Goal: Information Seeking & Learning: Learn about a topic

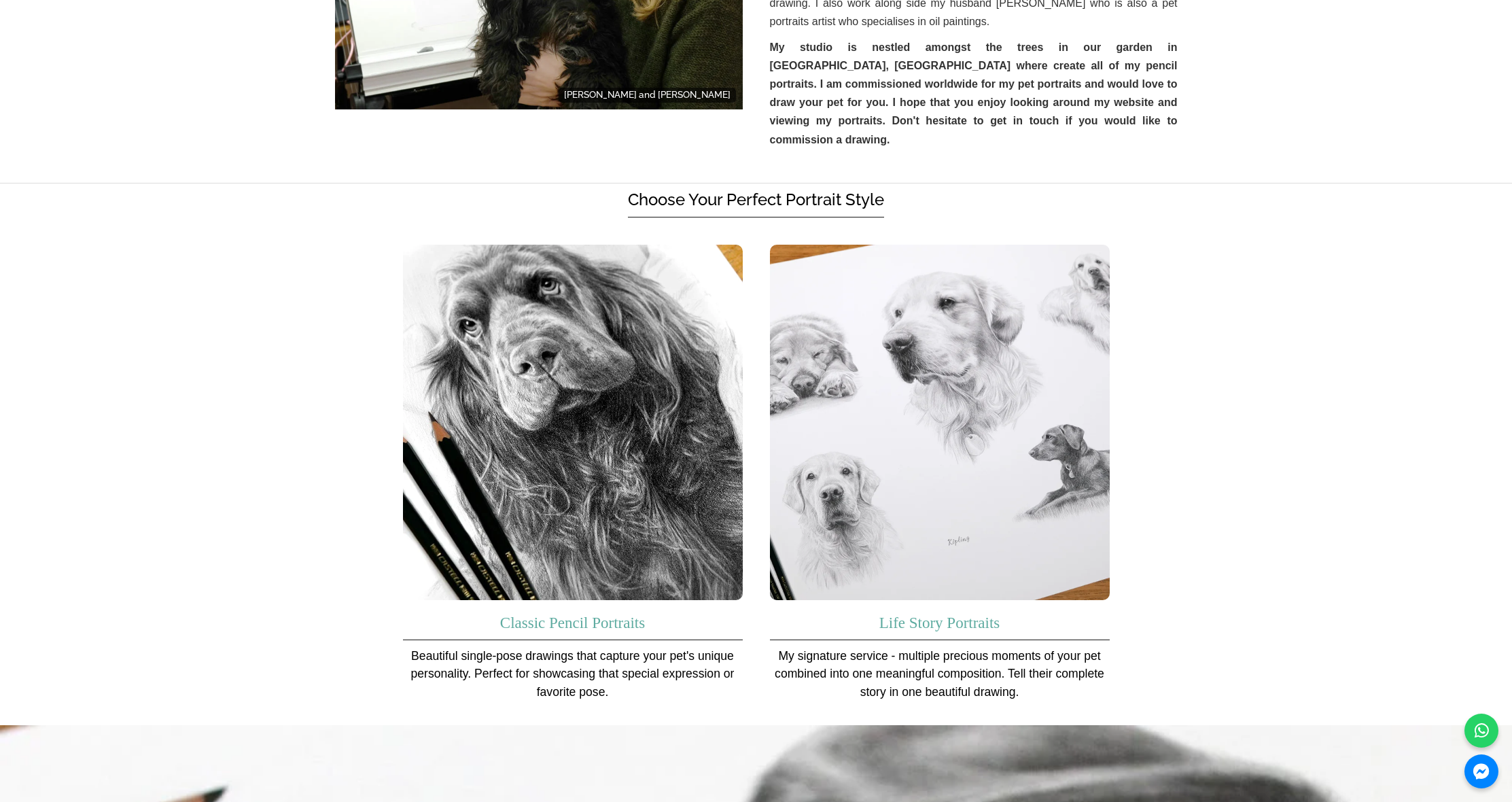
scroll to position [759, 0]
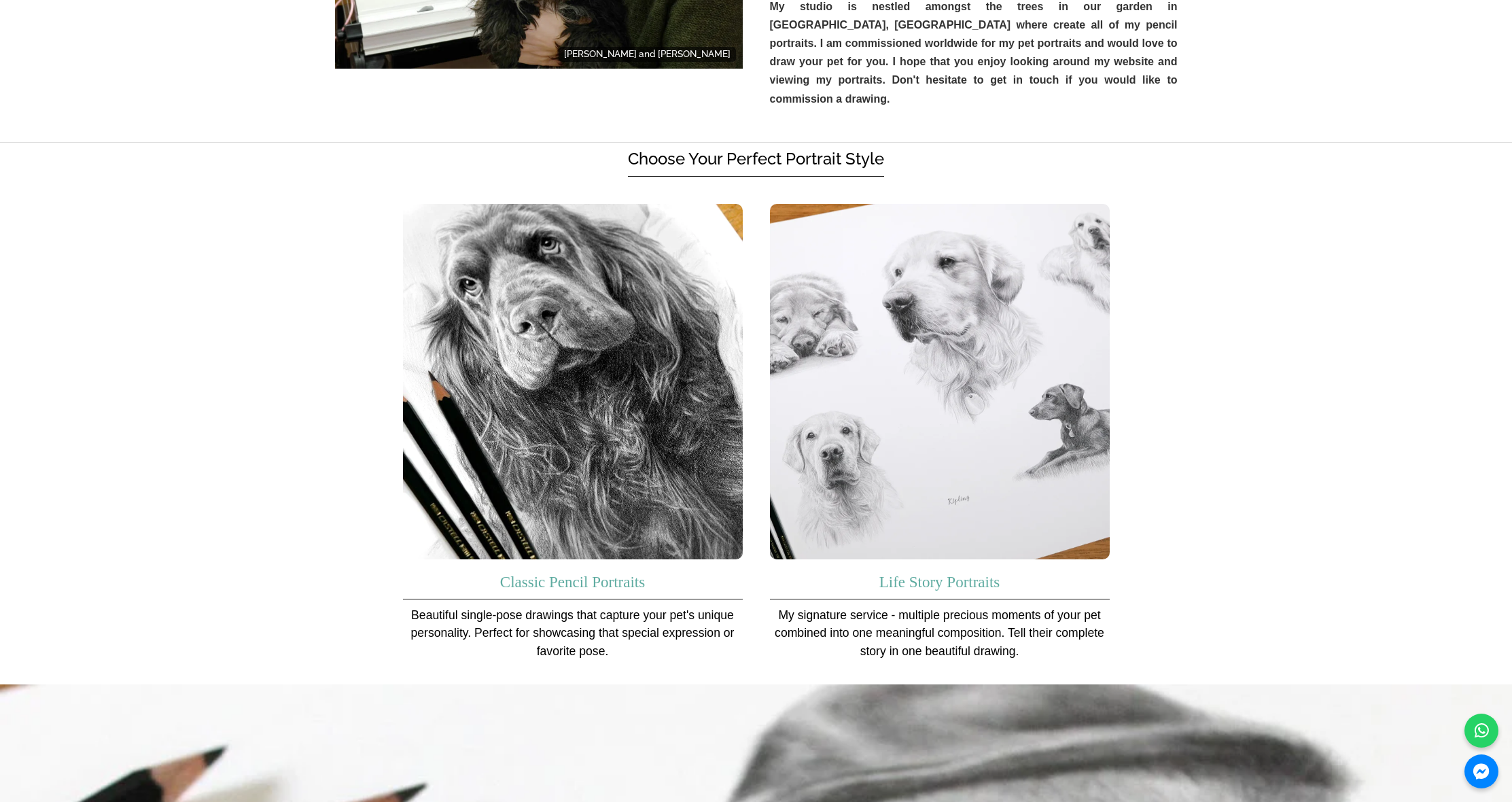
click at [420, 559] on h3 "Classic Pencil Portraits" at bounding box center [573, 579] width 340 height 40
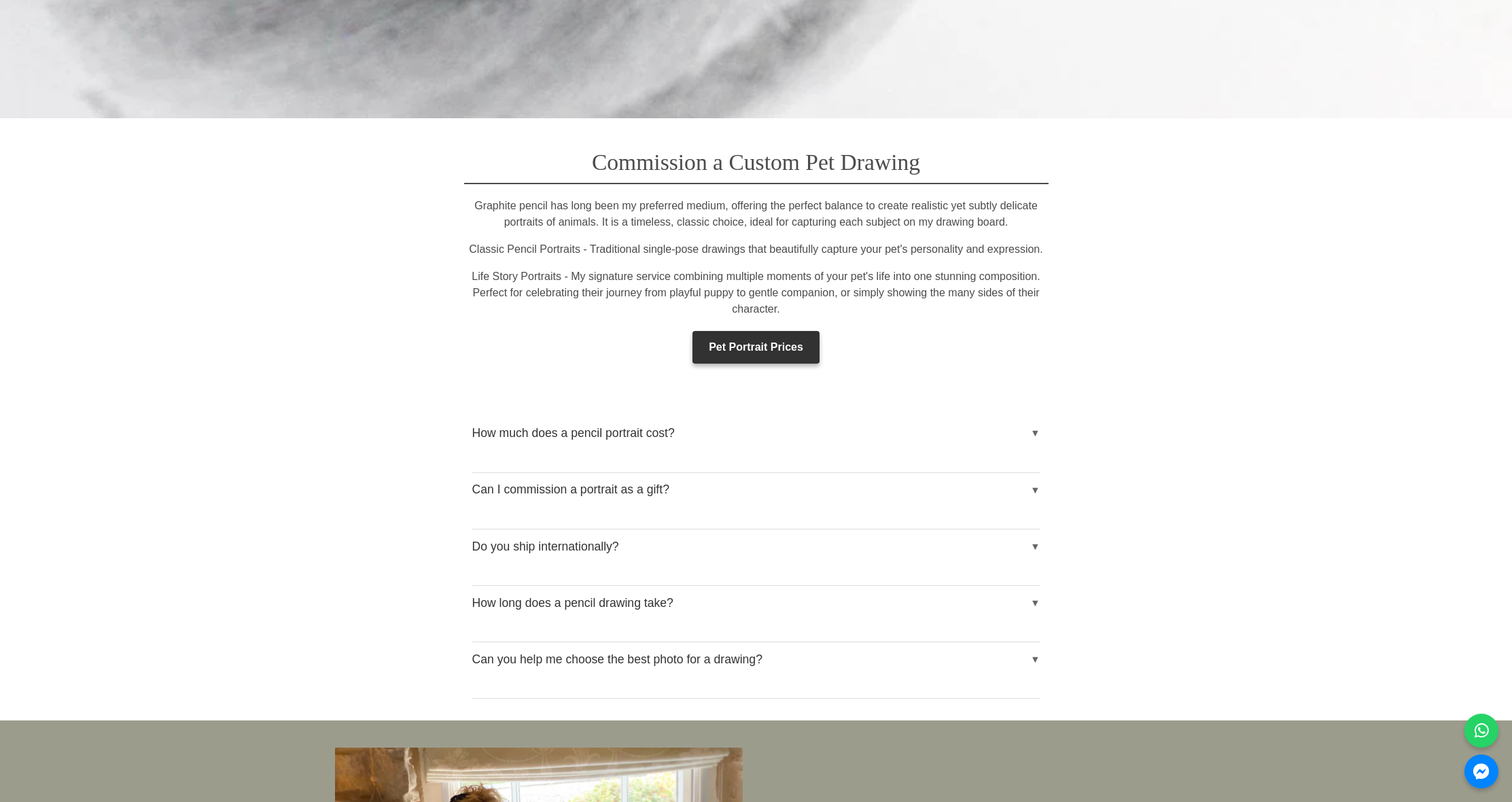
scroll to position [2279, 0]
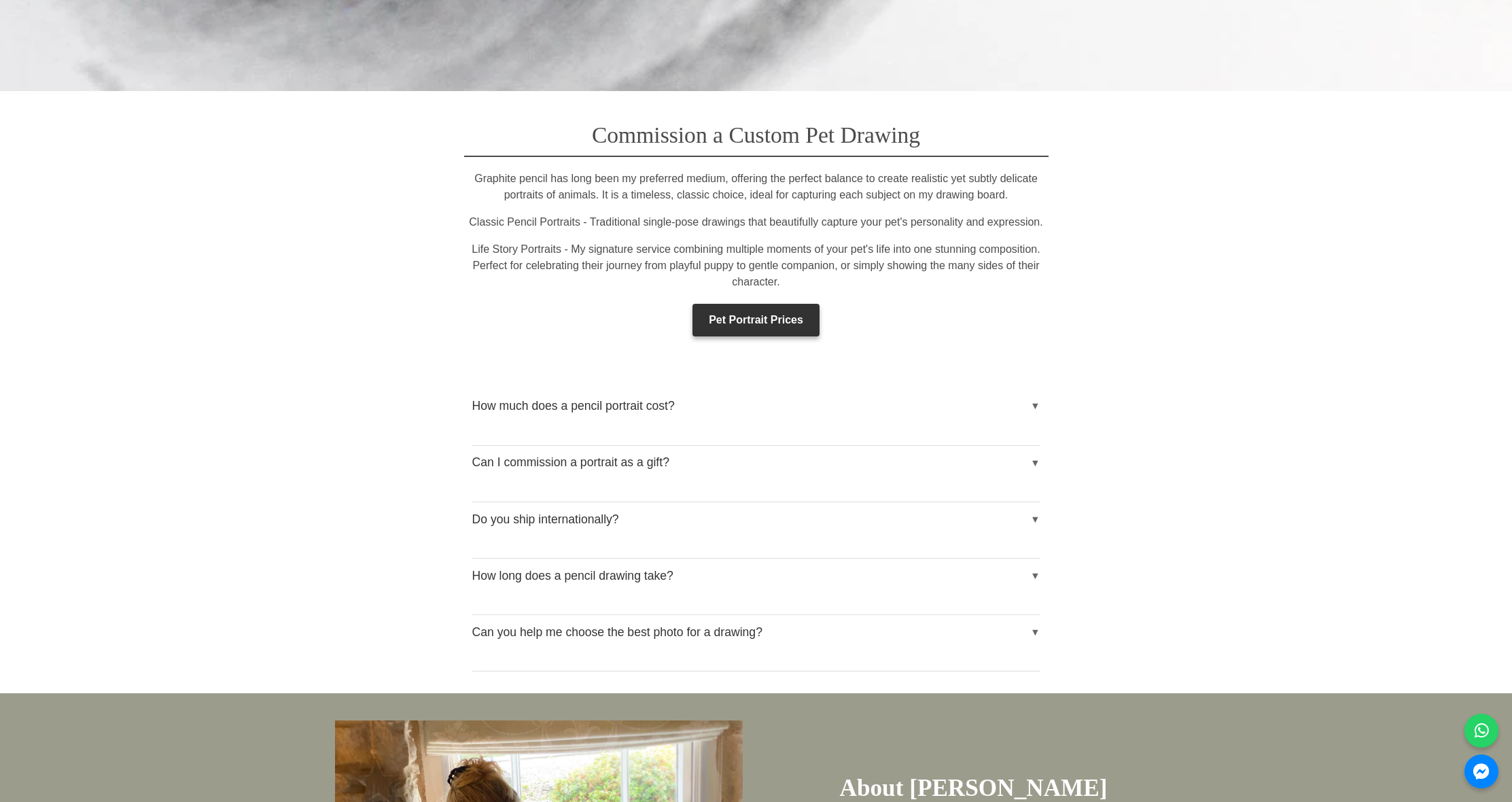
click at [596, 423] on div "Prices for my pencil pet portraits vary depending on the size and number of pet…" at bounding box center [756, 434] width 568 height 22
click at [598, 398] on button "How much does a pencil portrait cost?" at bounding box center [756, 405] width 568 height 34
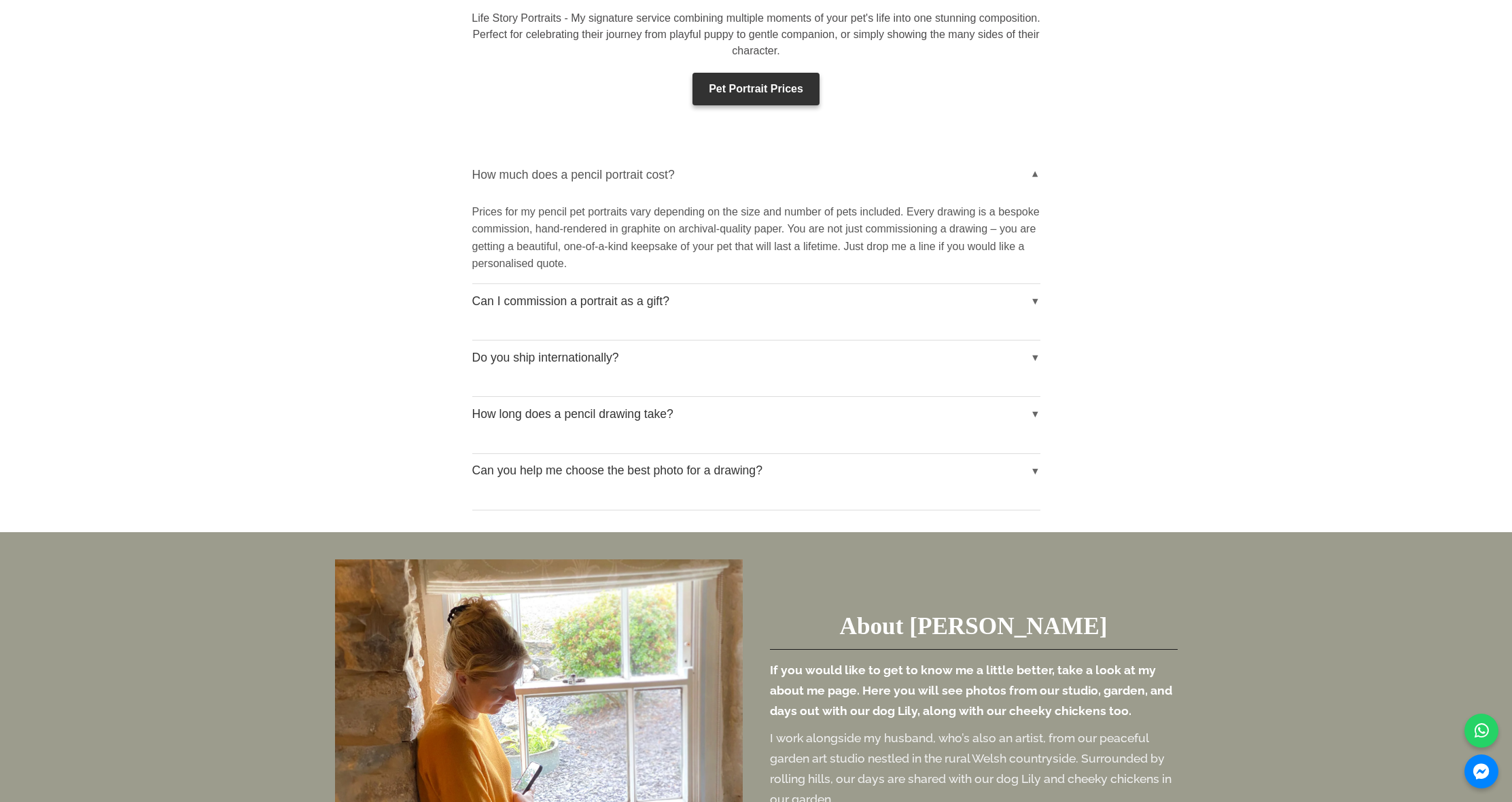
scroll to position [2515, 0]
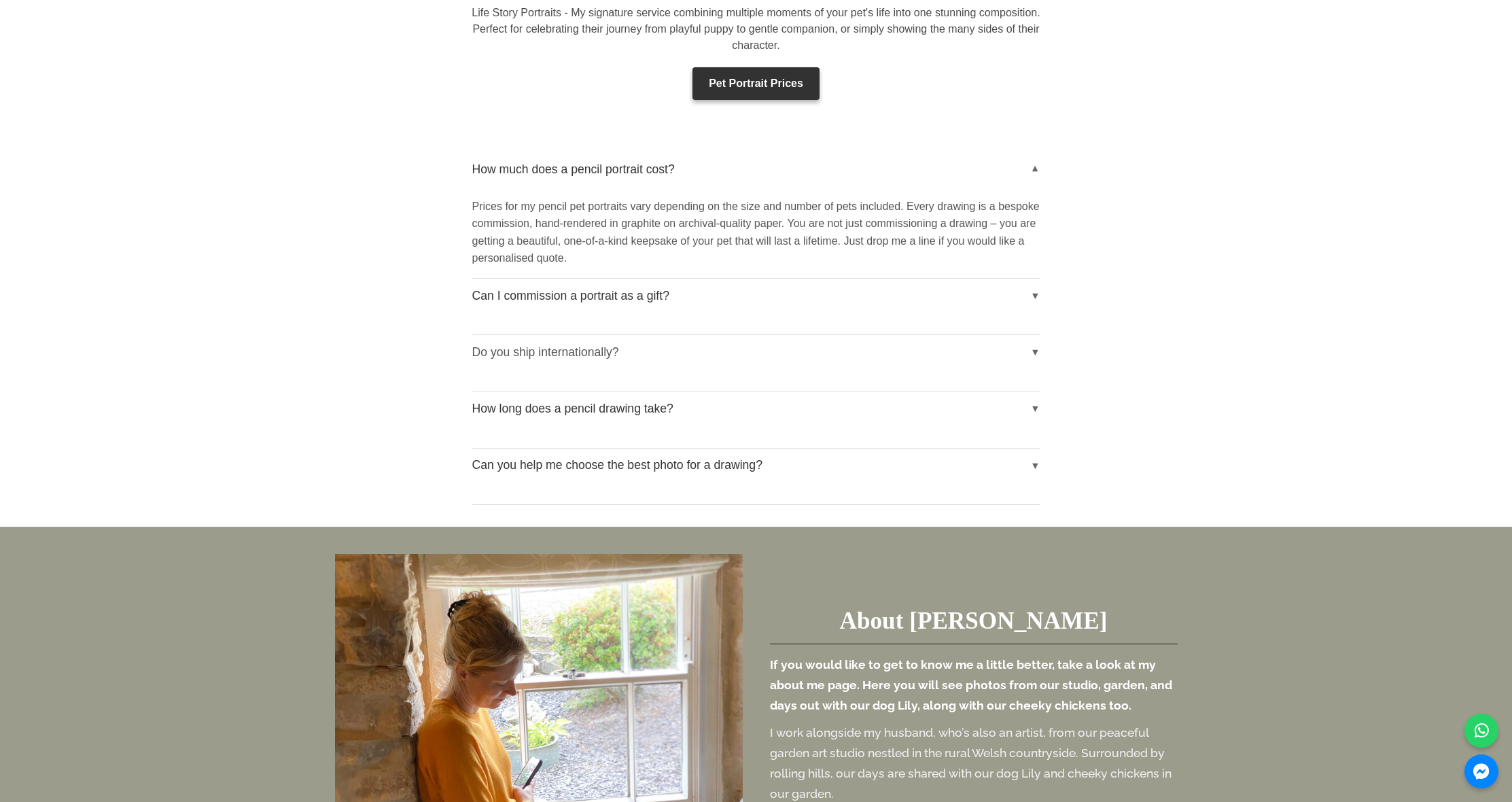
click at [614, 342] on button "Do you ship internationally?" at bounding box center [756, 352] width 568 height 34
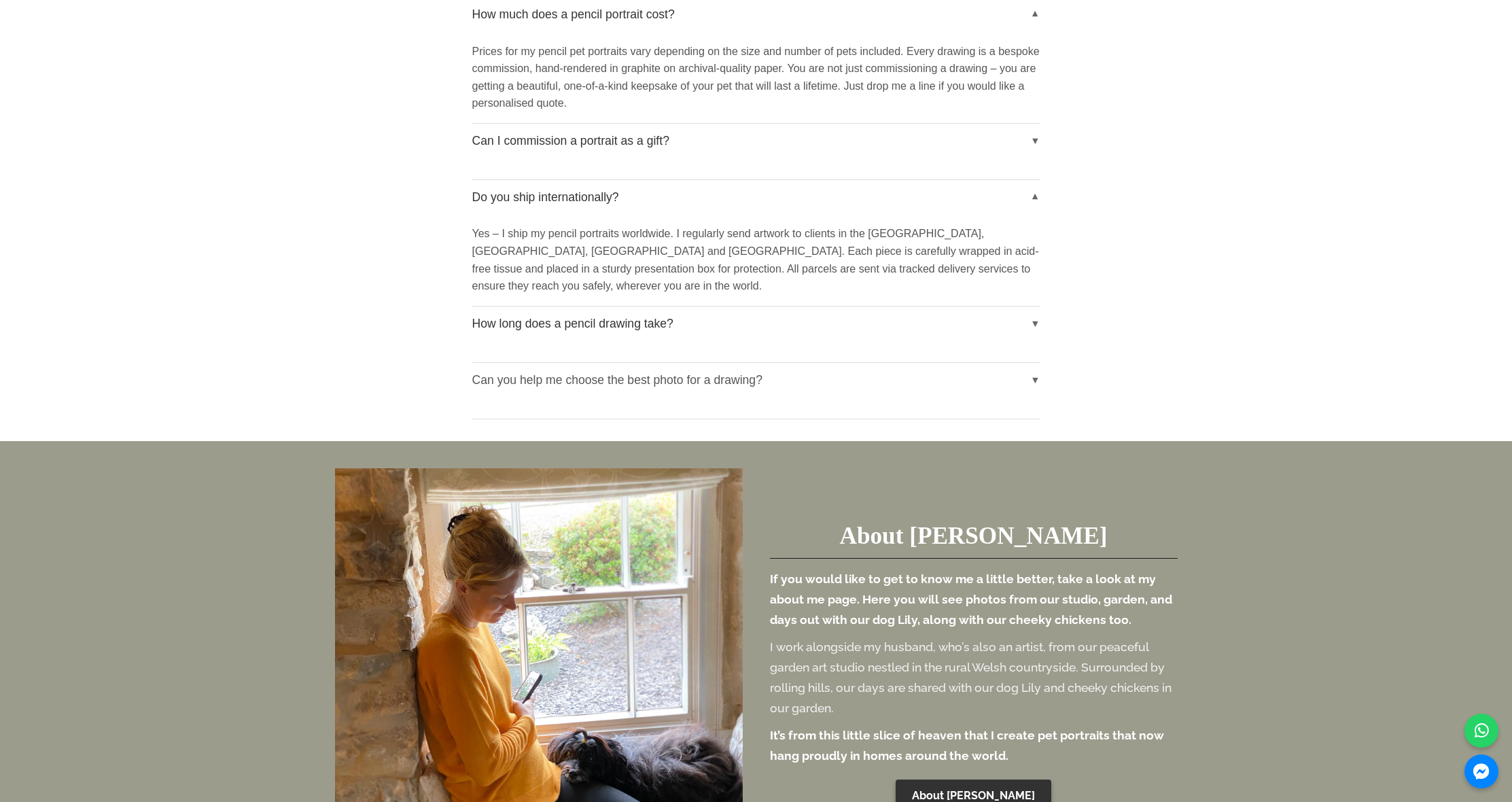
scroll to position [2724, 0]
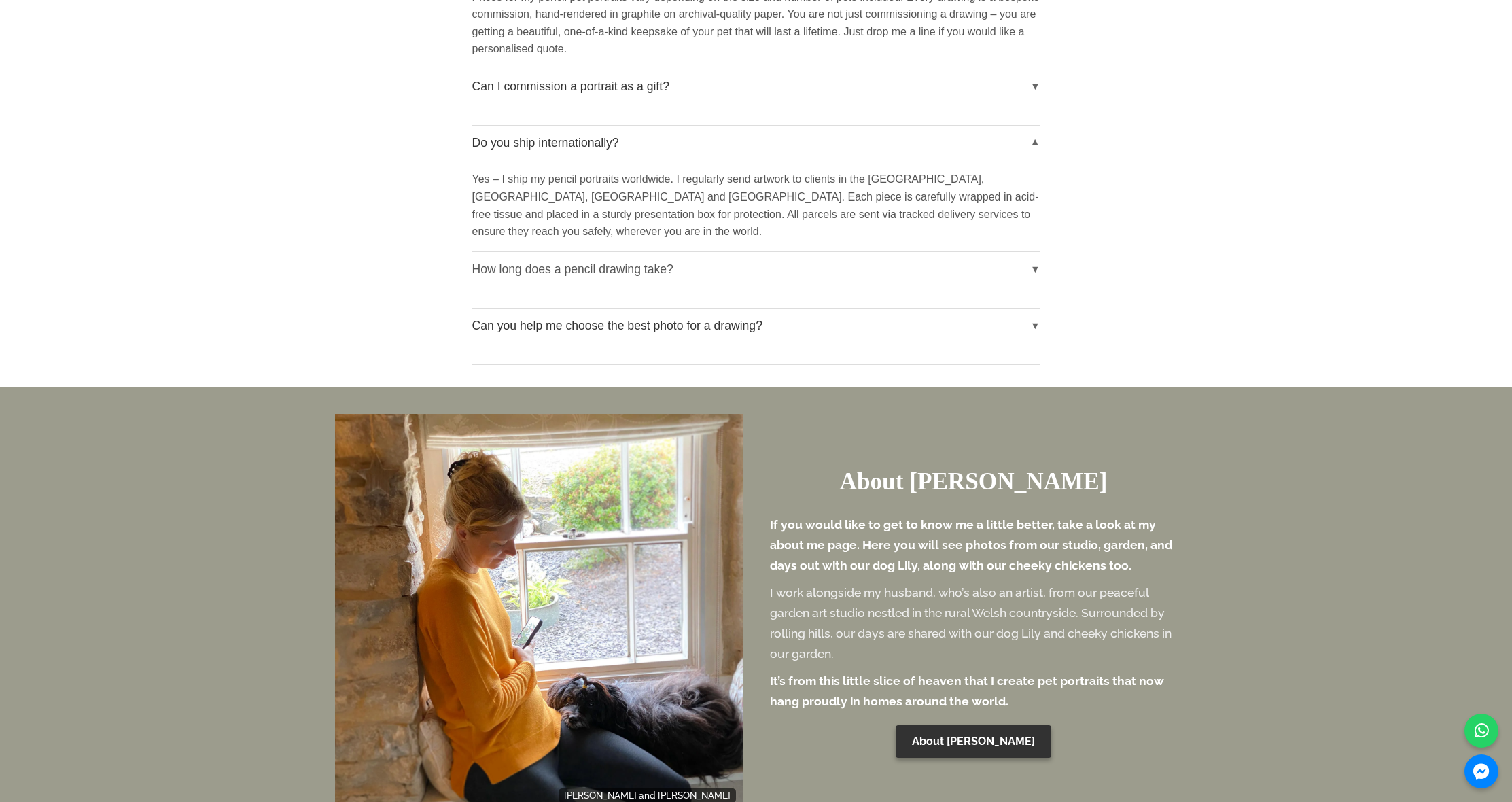
click at [655, 252] on button "How long does a pencil drawing take?" at bounding box center [756, 269] width 568 height 34
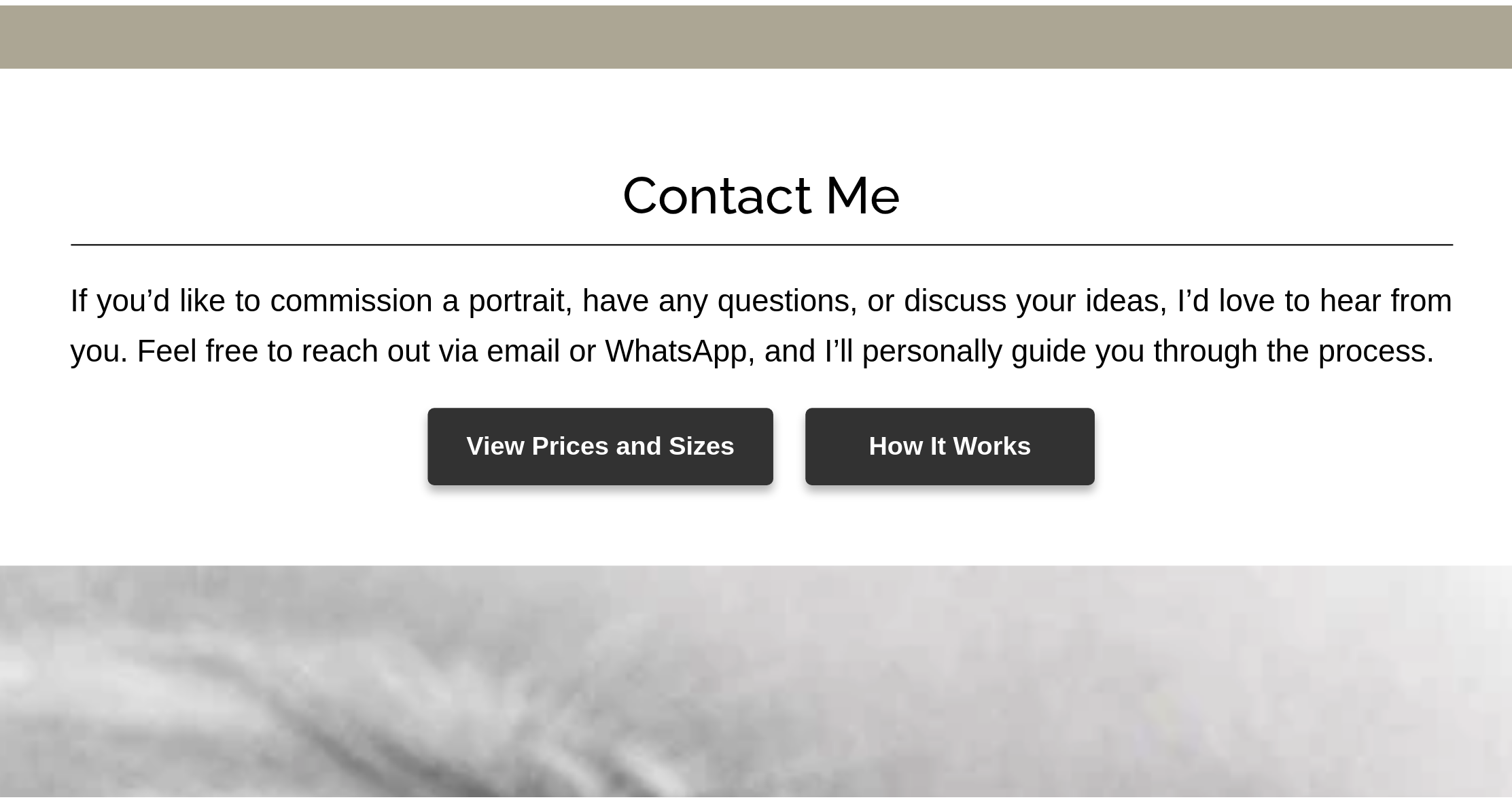
scroll to position [5774, 0]
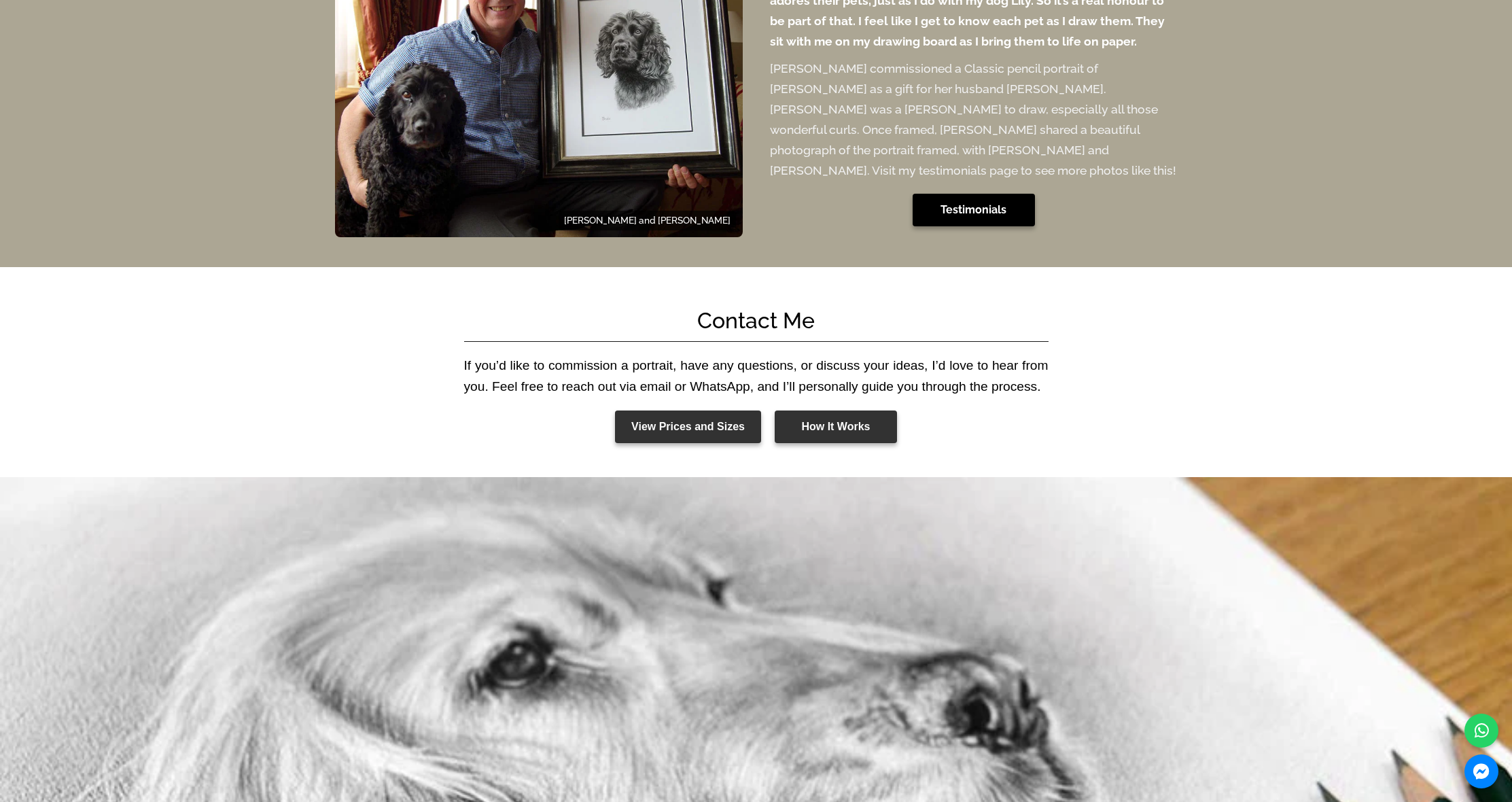
click at [1002, 193] on link "Testimonials" at bounding box center [974, 210] width 122 height 33
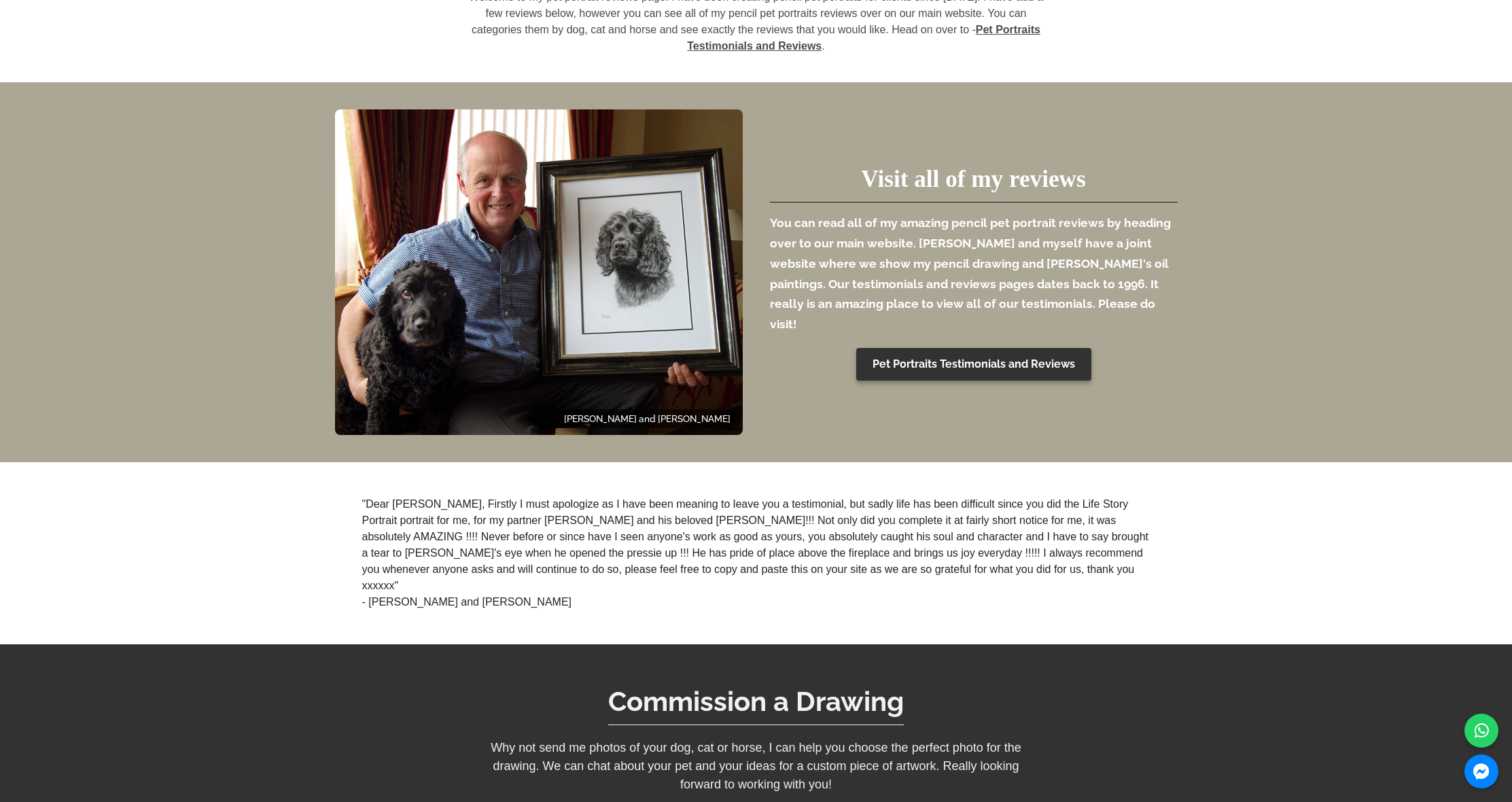
scroll to position [515, 0]
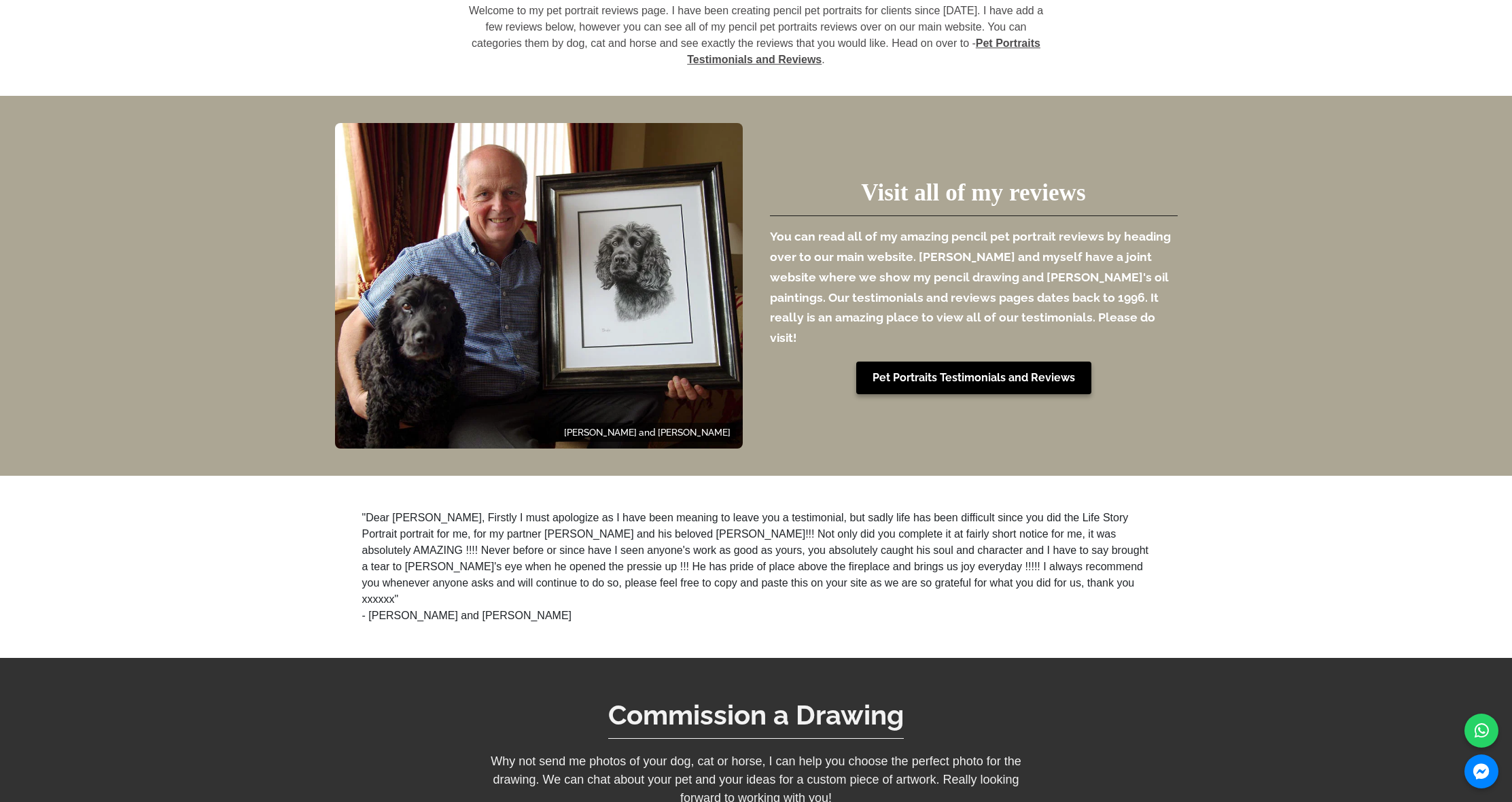
click at [984, 375] on link "Pet Portraits Testimonials and Reviews" at bounding box center [974, 378] width 235 height 33
